Goal: Use online tool/utility: Utilize a website feature to perform a specific function

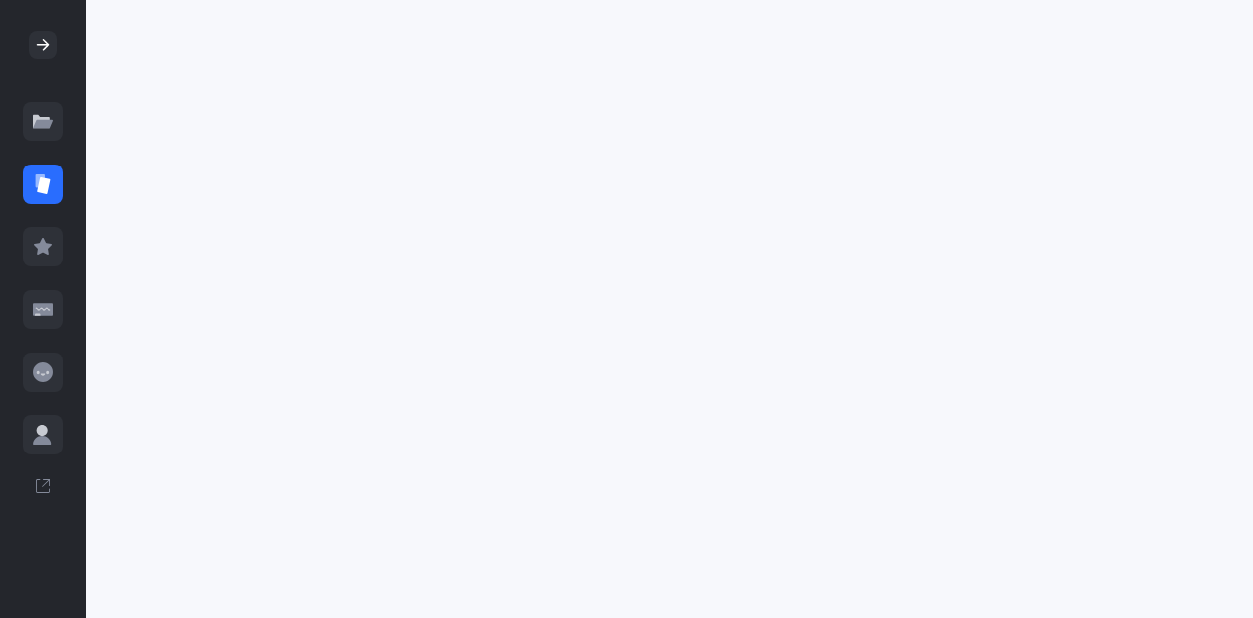
click at [35, 126] on icon at bounding box center [43, 124] width 20 height 8
click at [43, 180] on icon at bounding box center [43, 185] width 13 height 17
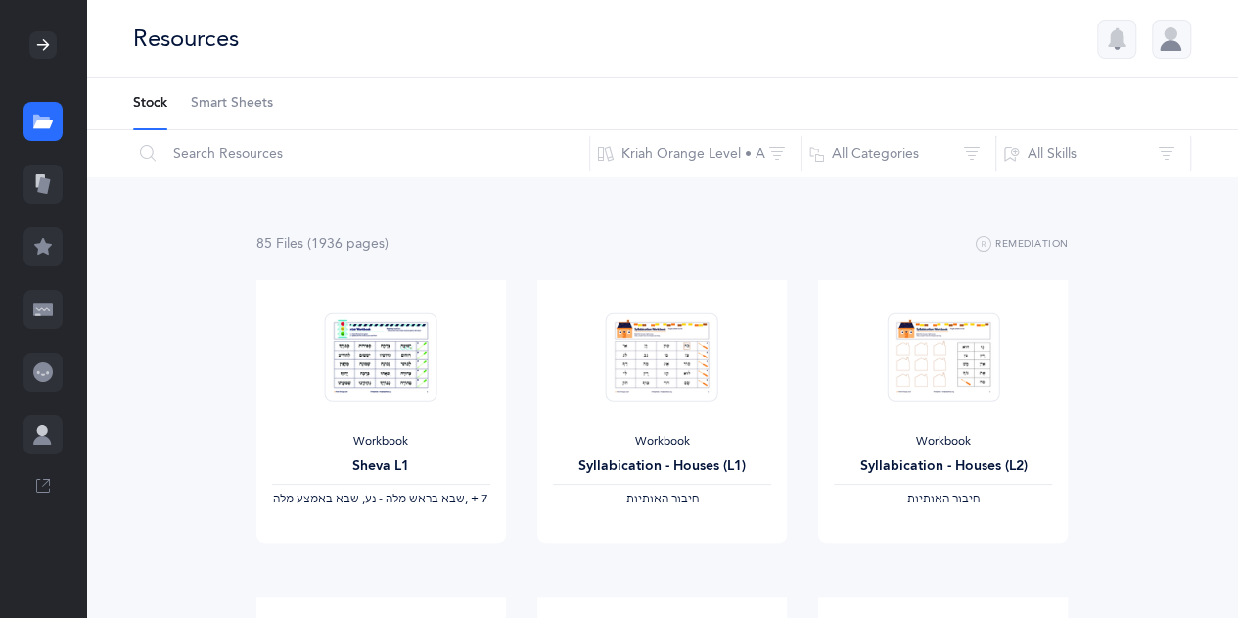
click at [42, 192] on icon at bounding box center [43, 185] width 13 height 17
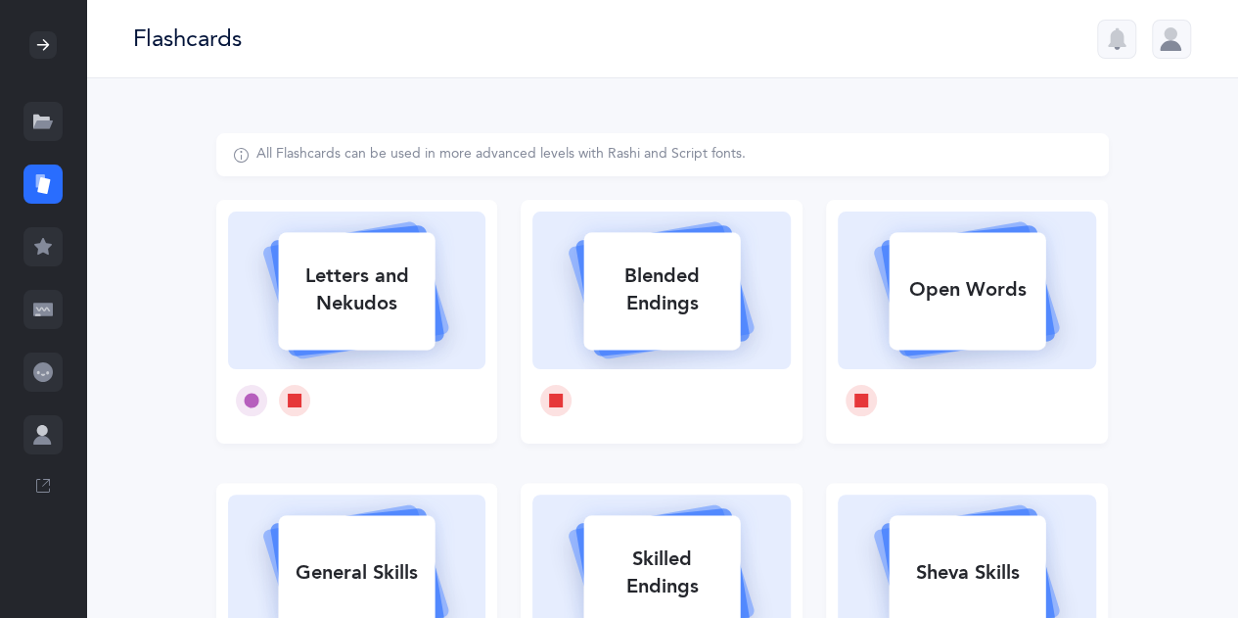
scroll to position [507, 0]
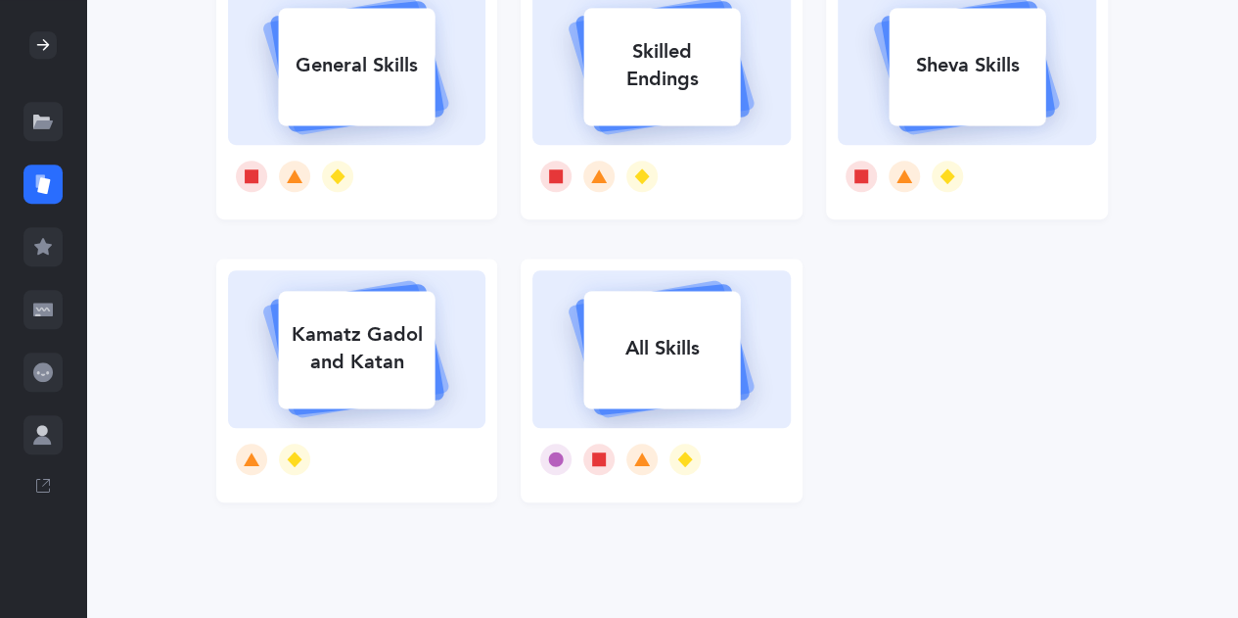
click at [985, 75] on div "Sheva Skills" at bounding box center [967, 65] width 157 height 51
select select
select select "single"
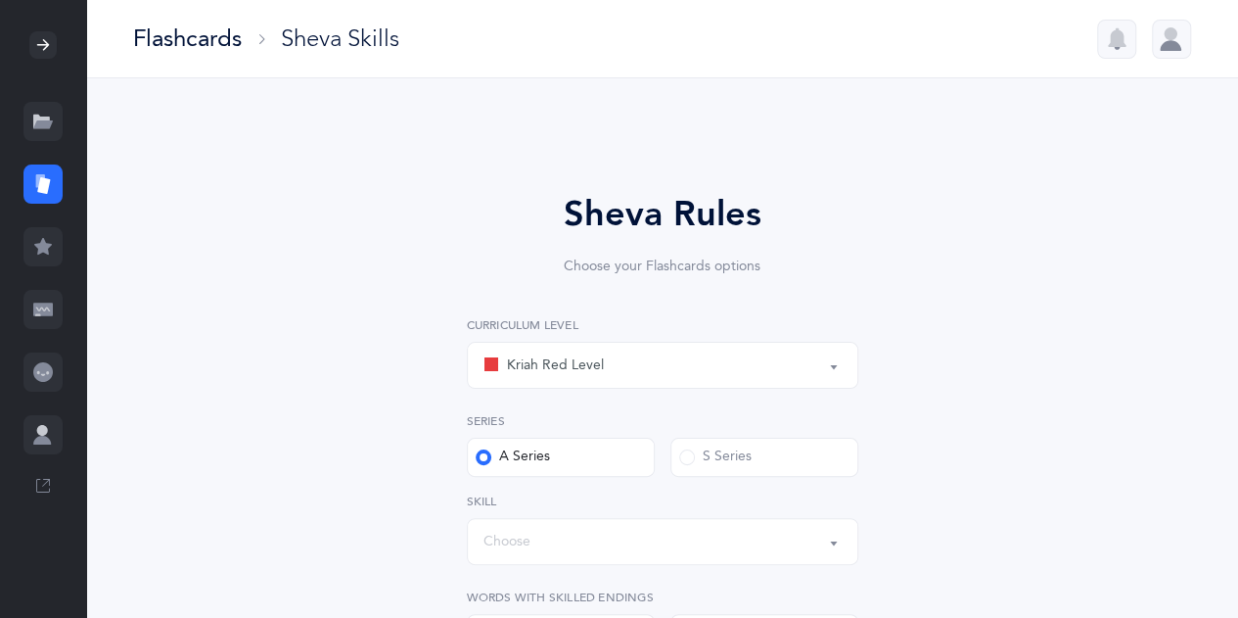
click at [844, 369] on button "Kriah Red Level" at bounding box center [662, 365] width 391 height 47
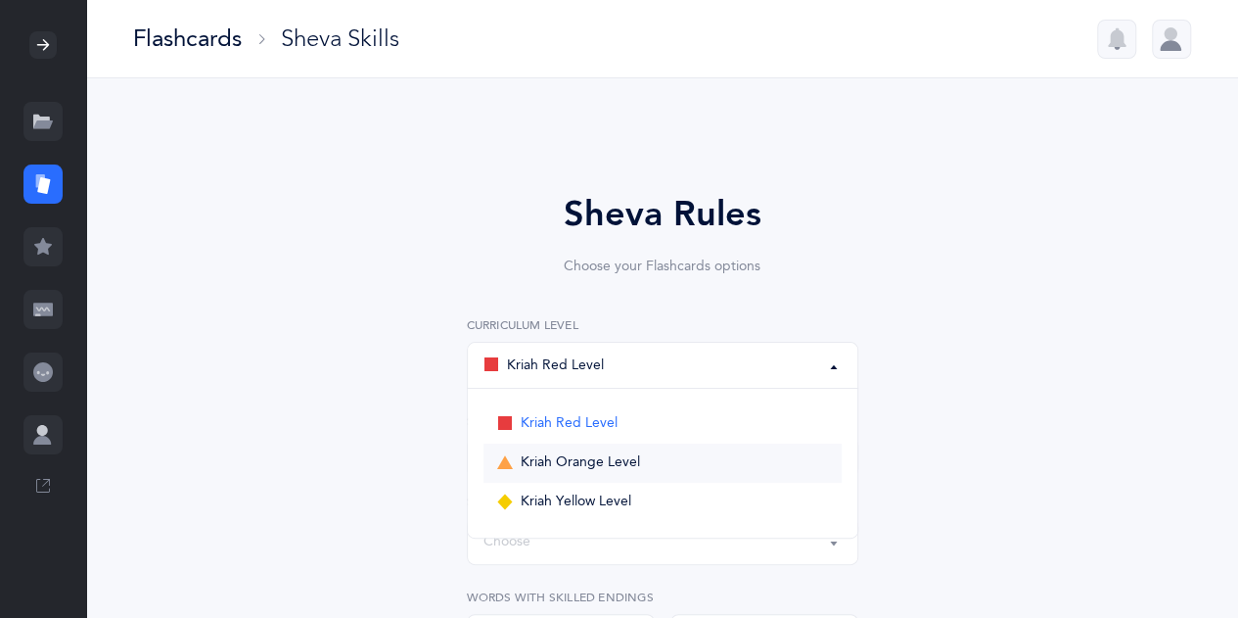
click at [710, 462] on link "Kriah Orange Level" at bounding box center [662, 462] width 358 height 39
select select "4"
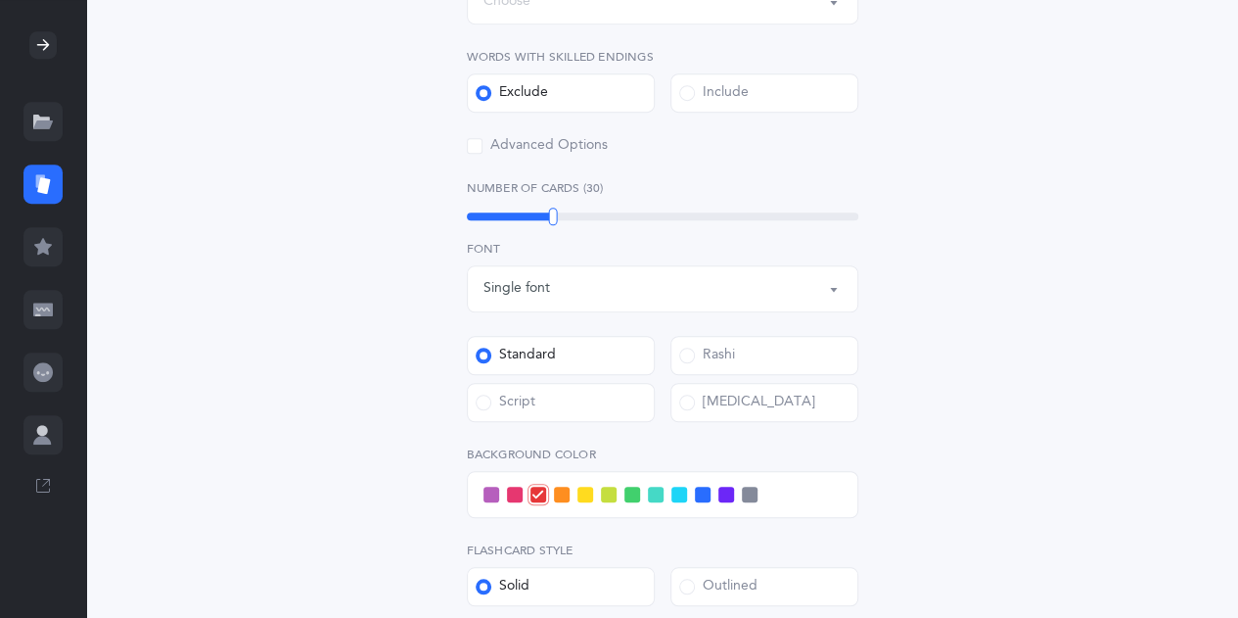
scroll to position [858, 0]
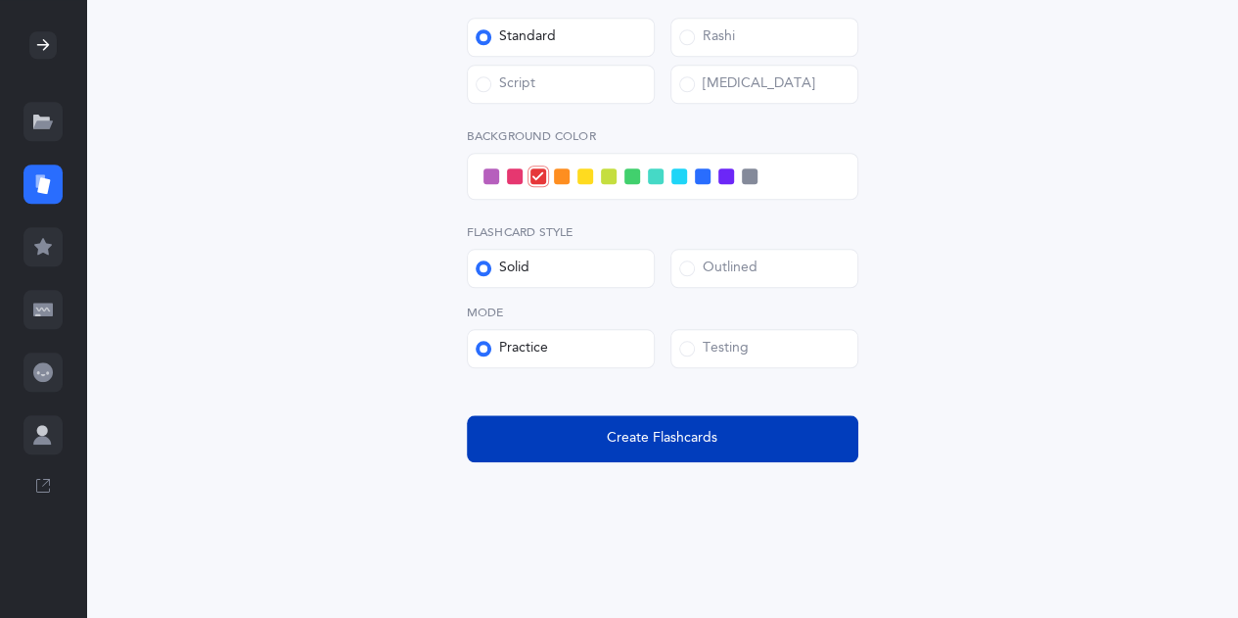
click at [748, 437] on button "Create Flashcards" at bounding box center [662, 438] width 391 height 47
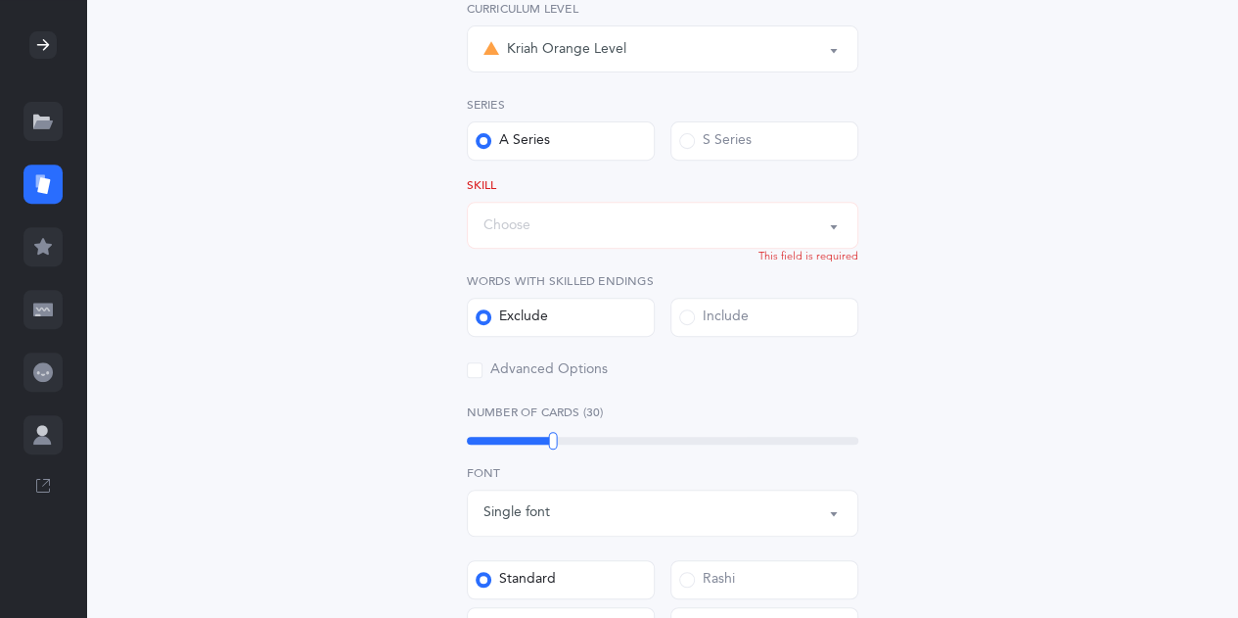
click at [833, 230] on button "Choose" at bounding box center [662, 225] width 391 height 47
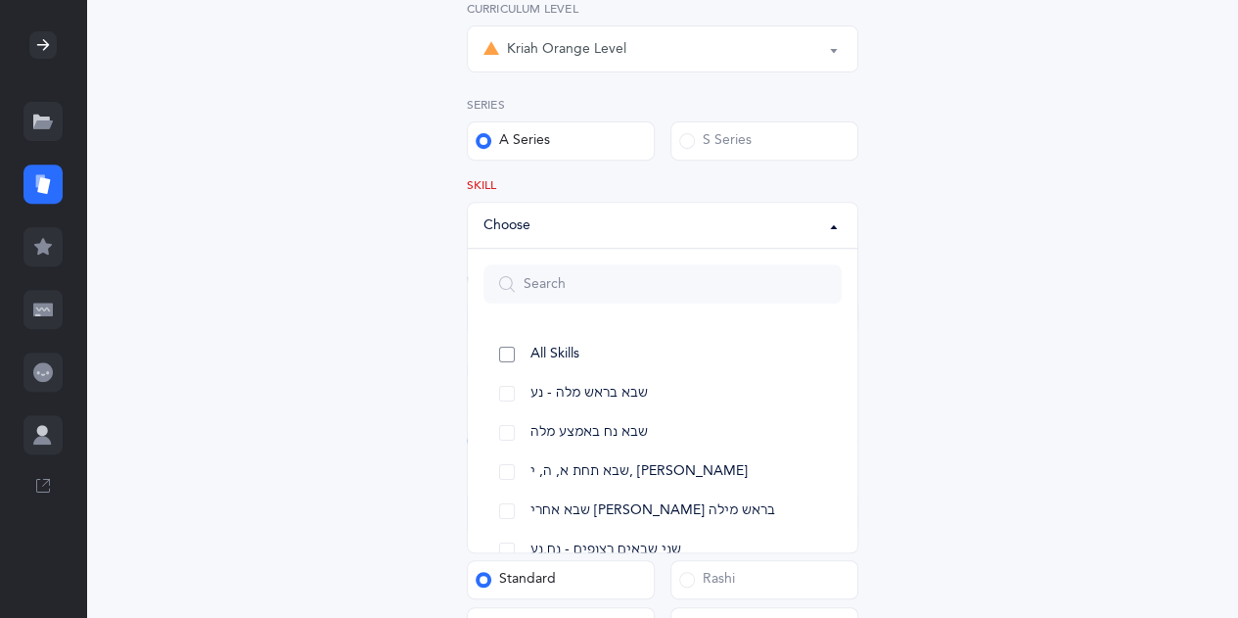
click at [613, 351] on link "All Skills" at bounding box center [662, 354] width 358 height 39
select select "12"
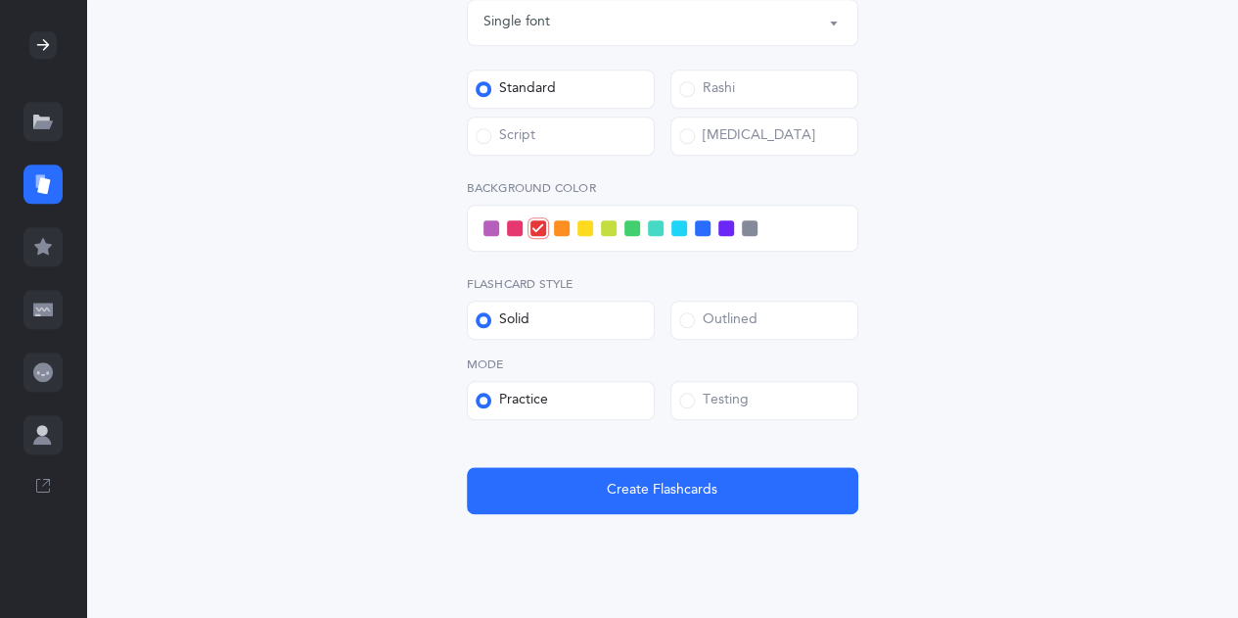
scroll to position [903, 0]
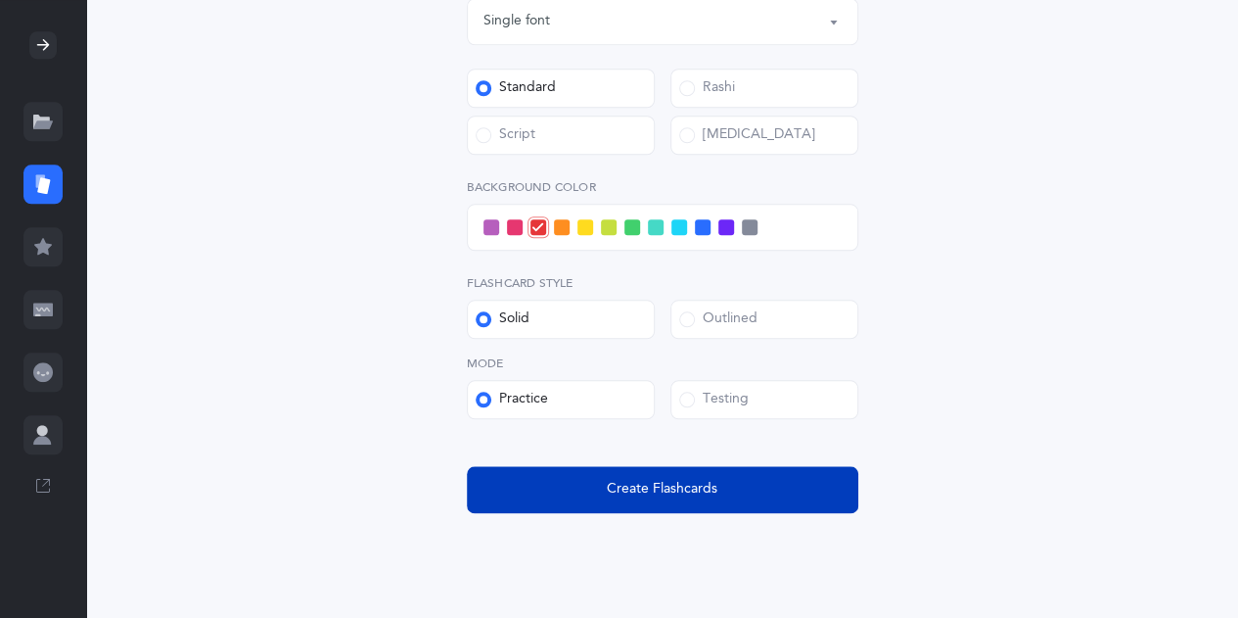
click at [595, 488] on button "Create Flashcards" at bounding box center [662, 489] width 391 height 47
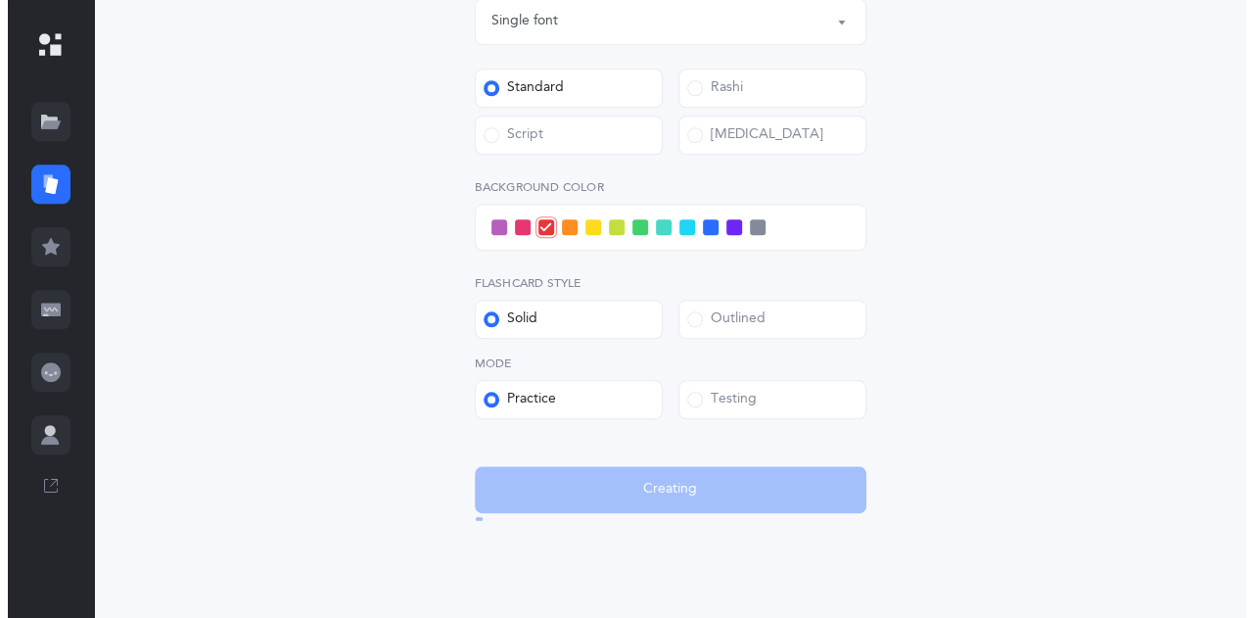
scroll to position [0, 0]
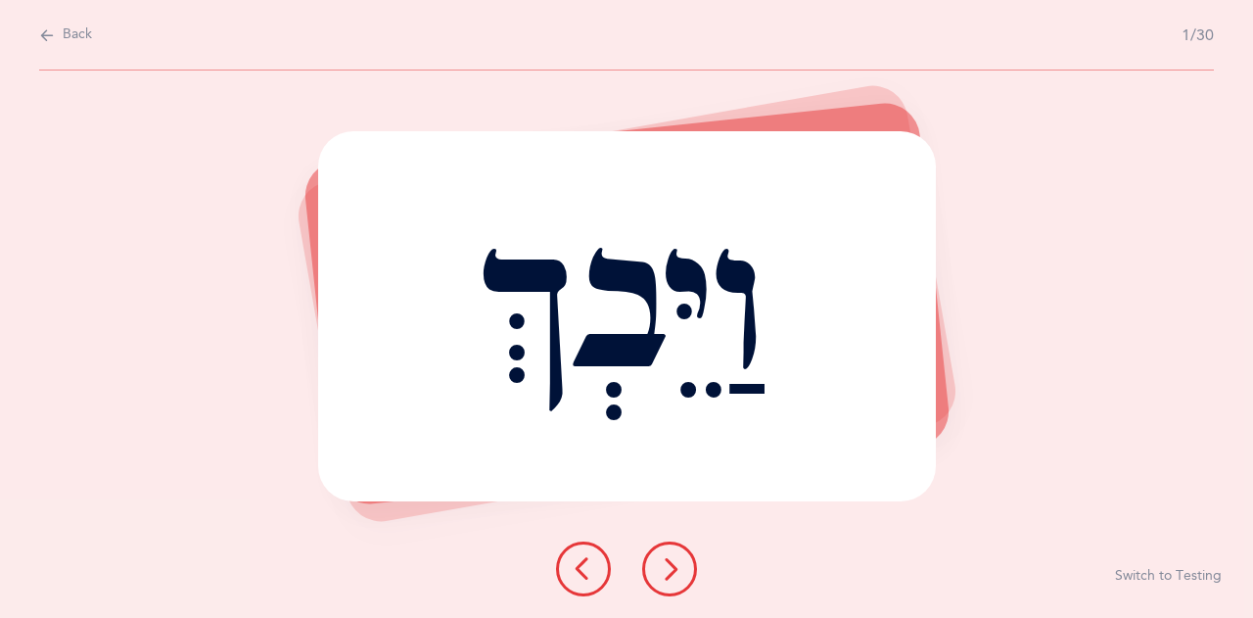
click at [675, 574] on icon at bounding box center [669, 568] width 23 height 23
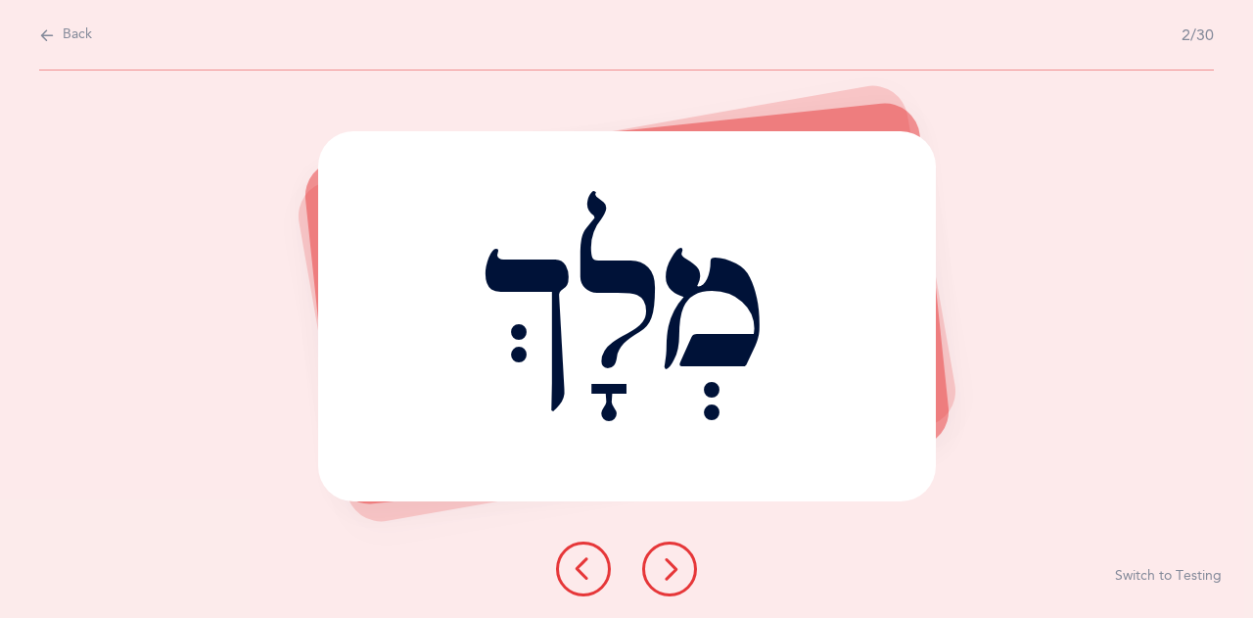
click at [675, 574] on icon at bounding box center [669, 568] width 23 height 23
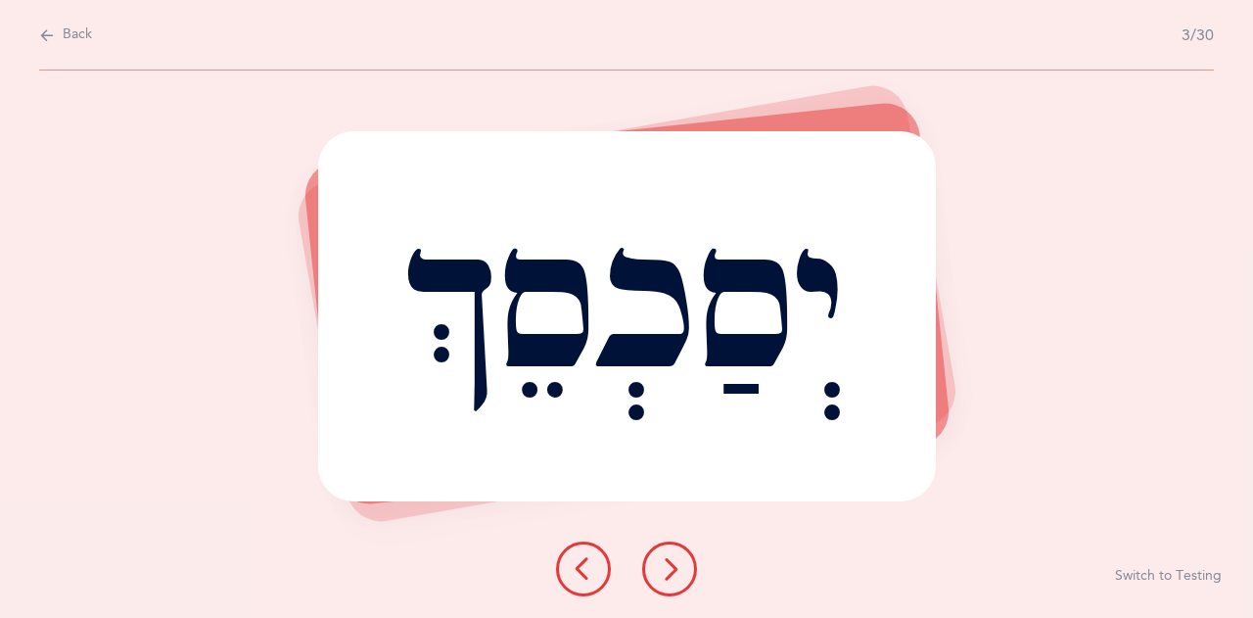
click at [675, 574] on icon at bounding box center [669, 568] width 23 height 23
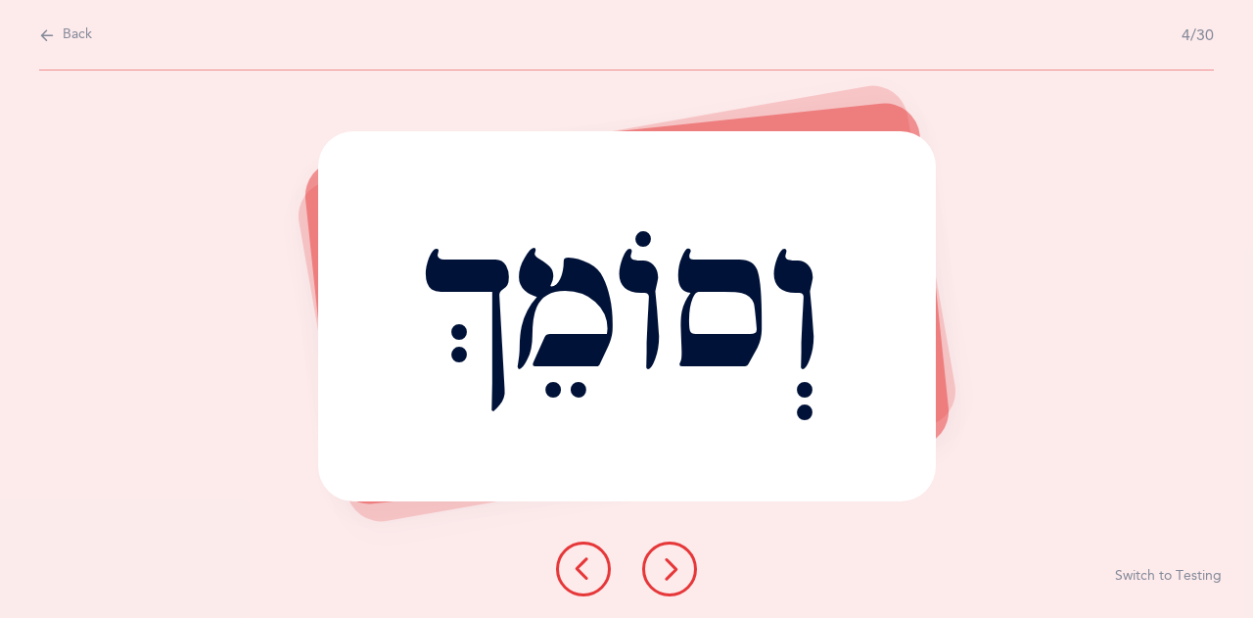
click at [675, 574] on icon at bounding box center [669, 568] width 23 height 23
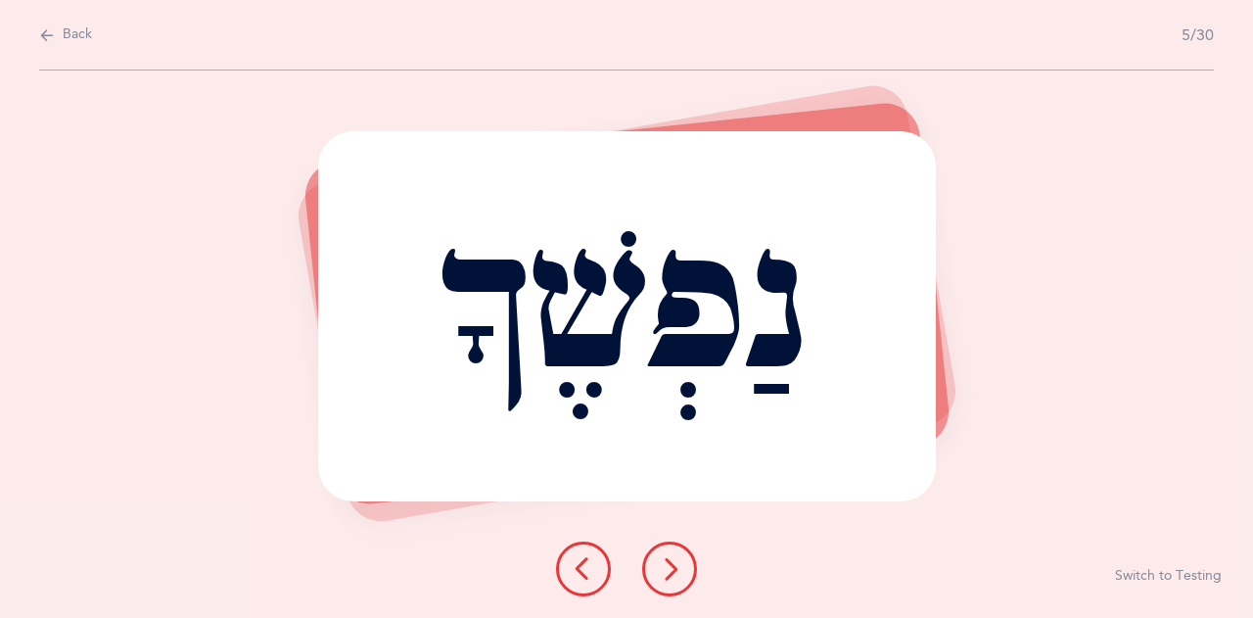
click at [675, 574] on icon at bounding box center [669, 568] width 23 height 23
